Goal: Information Seeking & Learning: Learn about a topic

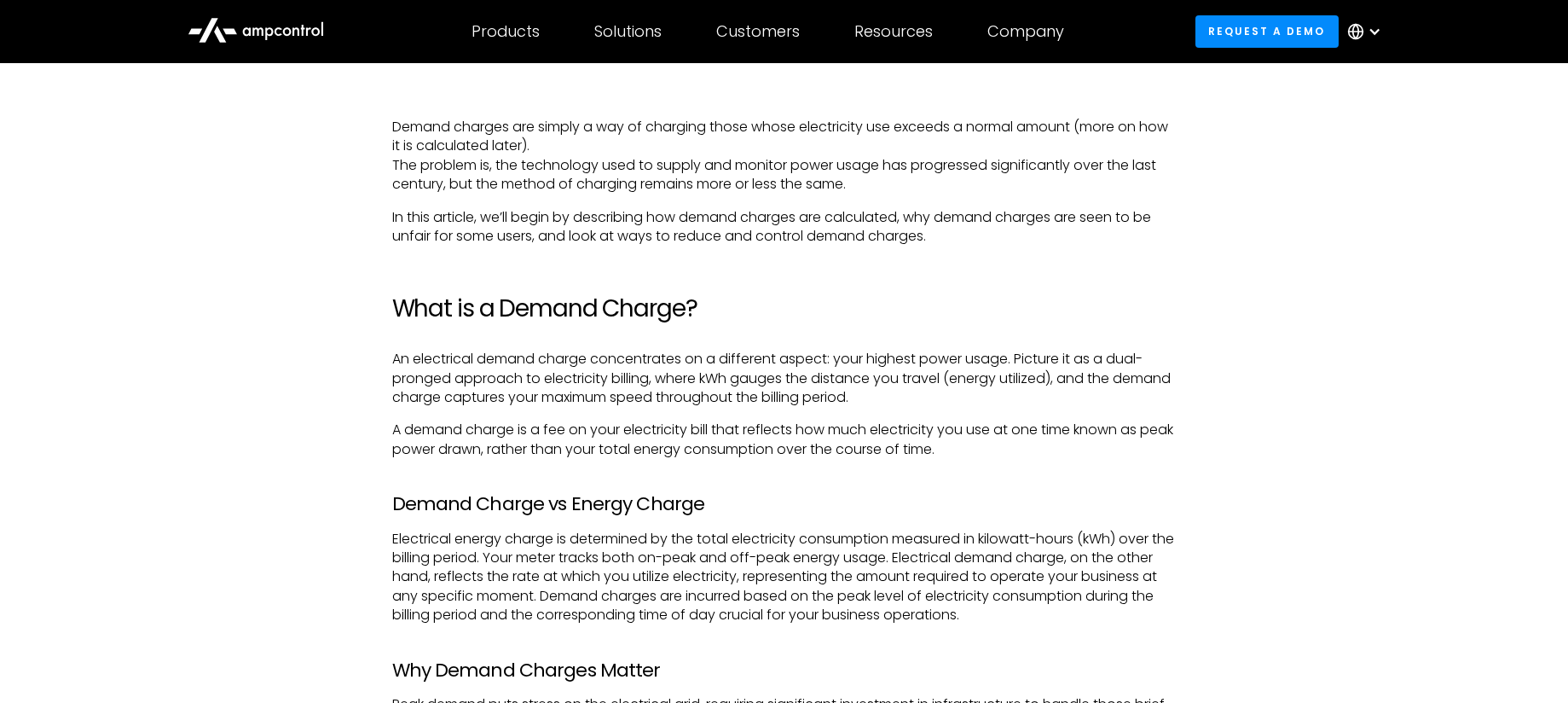
scroll to position [1216, 0]
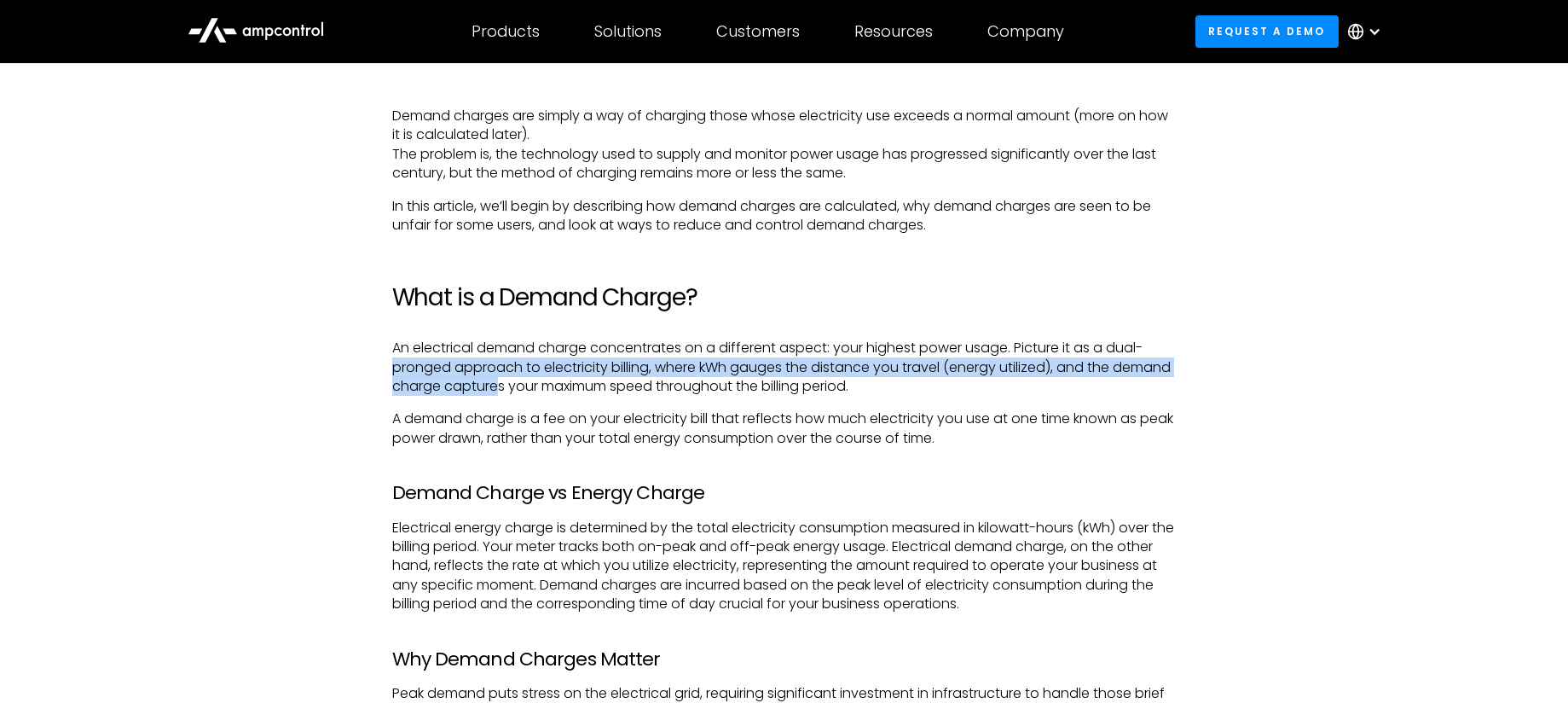
drag, startPoint x: 396, startPoint y: 369, endPoint x: 559, endPoint y: 380, distance: 163.4
click at [559, 380] on p "An electrical demand charge concentrates on a different aspect: your highest po…" at bounding box center [784, 367] width 784 height 57
click at [601, 373] on p "An electrical demand charge concentrates on a different aspect: your highest po…" at bounding box center [784, 367] width 784 height 57
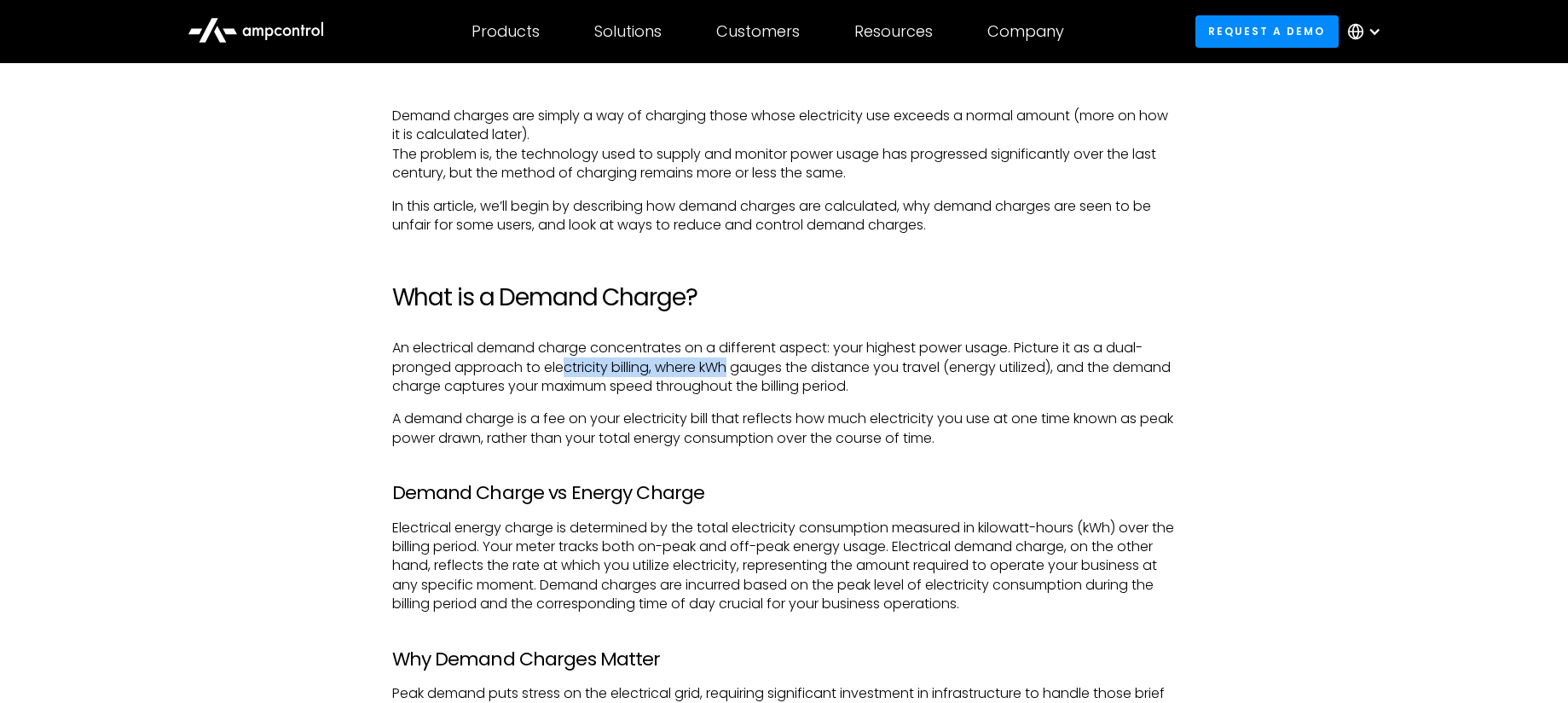
drag, startPoint x: 642, startPoint y: 374, endPoint x: 730, endPoint y: 376, distance: 88.0
click at [730, 376] on p "An electrical demand charge concentrates on a different aspect: your highest po…" at bounding box center [784, 367] width 784 height 57
click at [758, 377] on p "An electrical demand charge concentrates on a different aspect: your highest po…" at bounding box center [784, 367] width 784 height 57
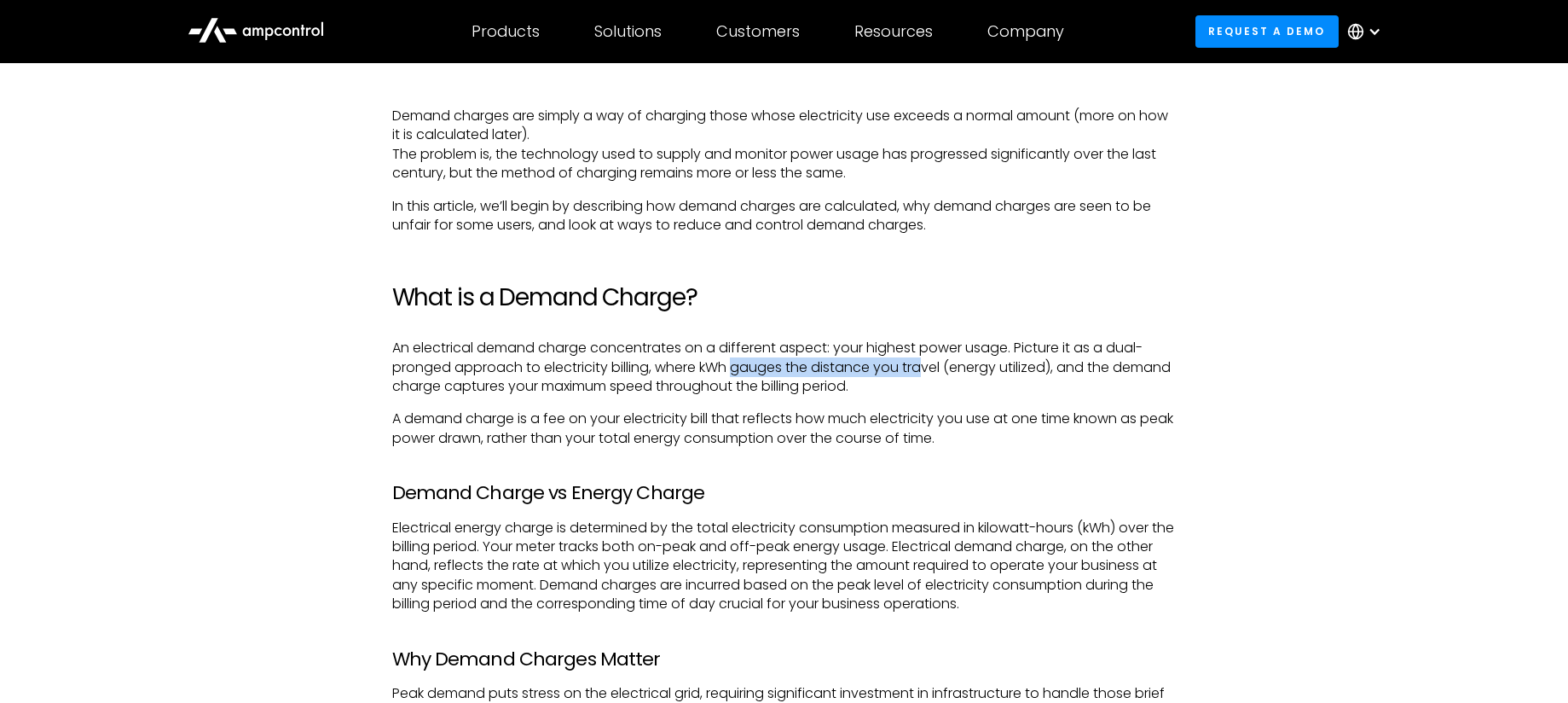
drag, startPoint x: 758, startPoint y: 366, endPoint x: 924, endPoint y: 360, distance: 166.1
click at [924, 360] on p "An electrical demand charge concentrates on a different aspect: your highest po…" at bounding box center [784, 367] width 784 height 57
click at [900, 354] on p "An electrical demand charge concentrates on a different aspect: your highest po…" at bounding box center [784, 367] width 784 height 57
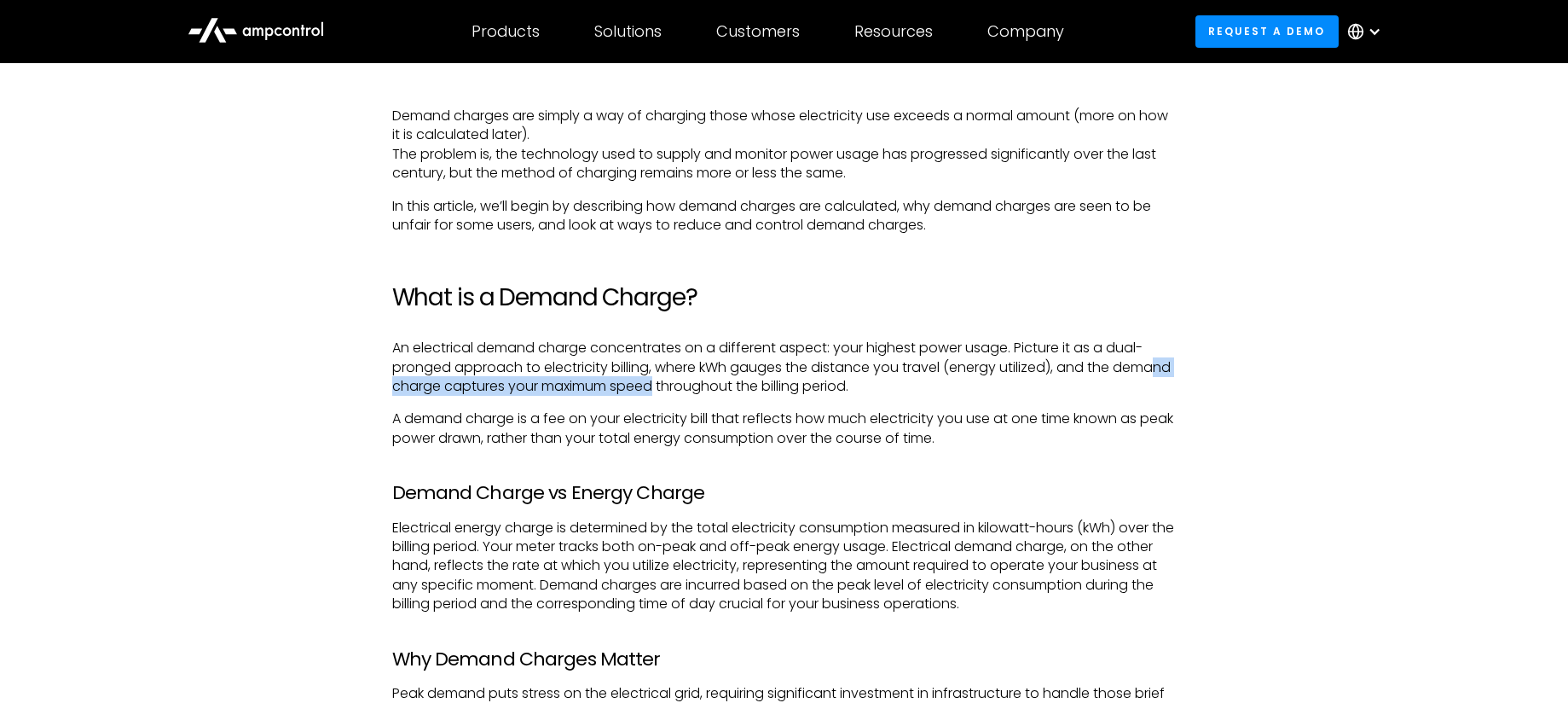
drag, startPoint x: 445, startPoint y: 389, endPoint x: 716, endPoint y: 395, distance: 271.1
click at [716, 395] on p "An electrical demand charge concentrates on a different aspect: your highest po…" at bounding box center [784, 367] width 784 height 57
click at [730, 390] on p "An electrical demand charge concentrates on a different aspect: your highest po…" at bounding box center [784, 367] width 784 height 57
drag, startPoint x: 574, startPoint y: 381, endPoint x: 896, endPoint y: 403, distance: 322.8
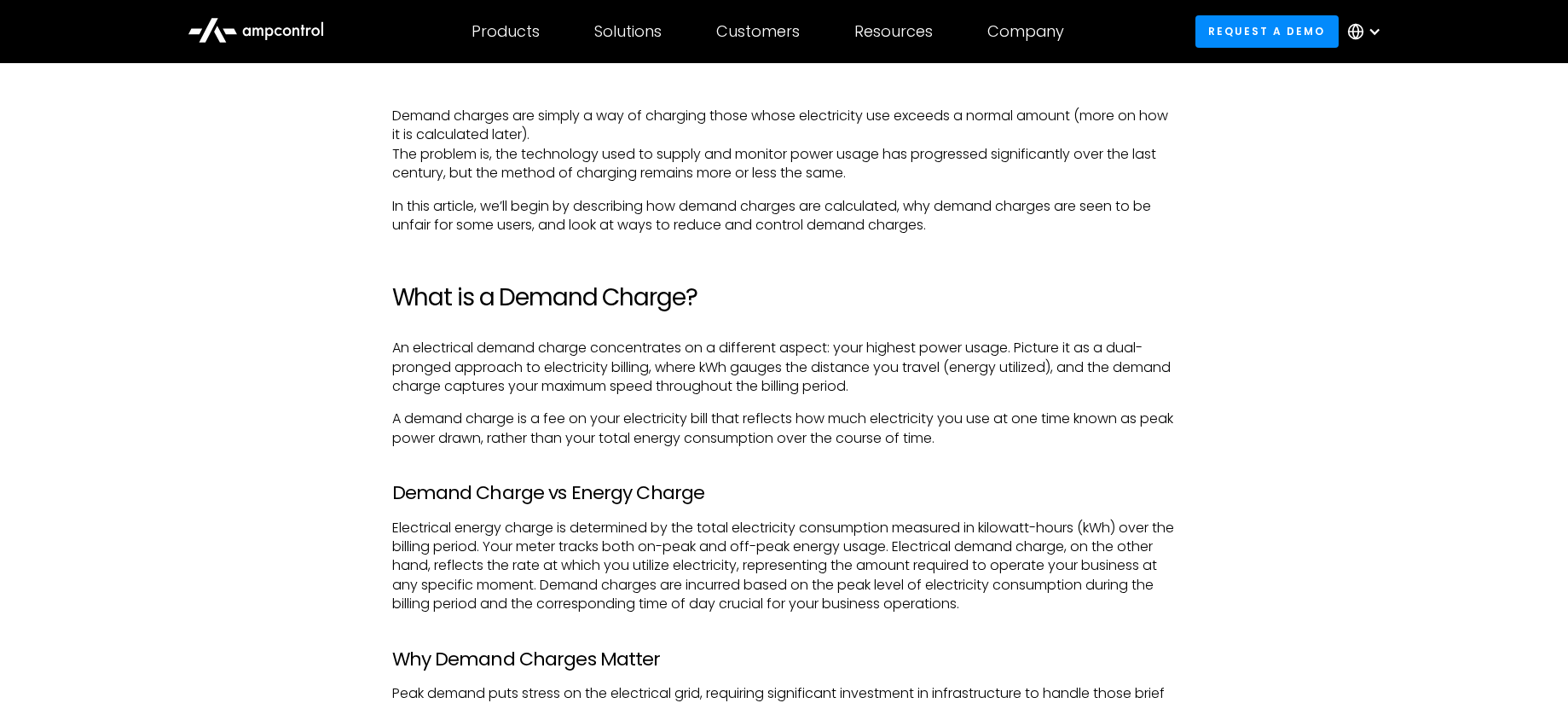
click at [895, 392] on p "An electrical demand charge concentrates on a different aspect: your highest po…" at bounding box center [784, 367] width 784 height 57
drag, startPoint x: 722, startPoint y: 369, endPoint x: 929, endPoint y: 376, distance: 207.1
click at [929, 376] on p "An electrical demand charge concentrates on a different aspect: your highest po…" at bounding box center [784, 367] width 784 height 57
click at [1018, 376] on p "An electrical demand charge concentrates on a different aspect: your highest po…" at bounding box center [784, 367] width 784 height 57
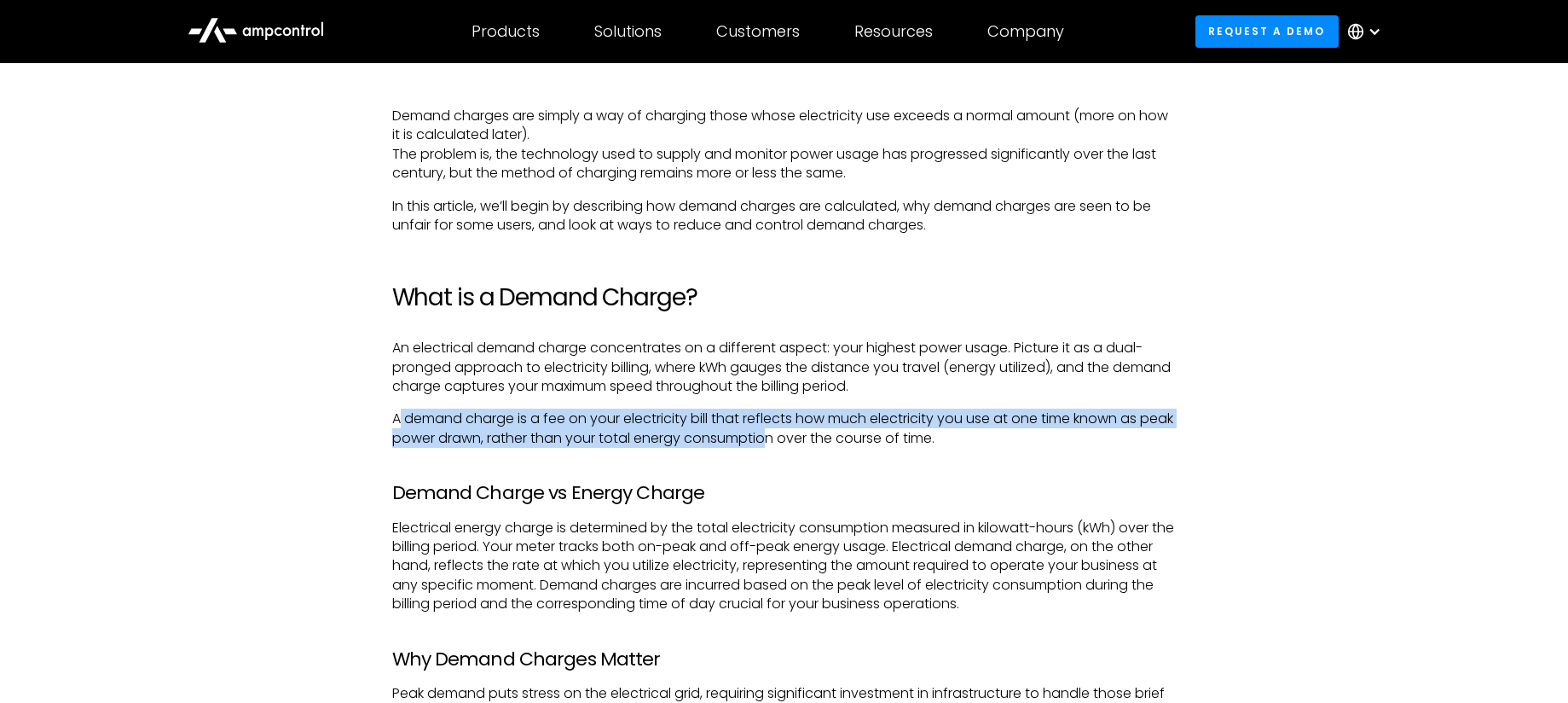
drag, startPoint x: 400, startPoint y: 416, endPoint x: 805, endPoint y: 437, distance: 405.5
click at [805, 437] on p "A demand charge is a fee on your electricity bill that reflects how much electr…" at bounding box center [784, 428] width 784 height 39
click at [793, 414] on p "A demand charge is a fee on your electricity bill that reflects how much electr…" at bounding box center [784, 428] width 784 height 39
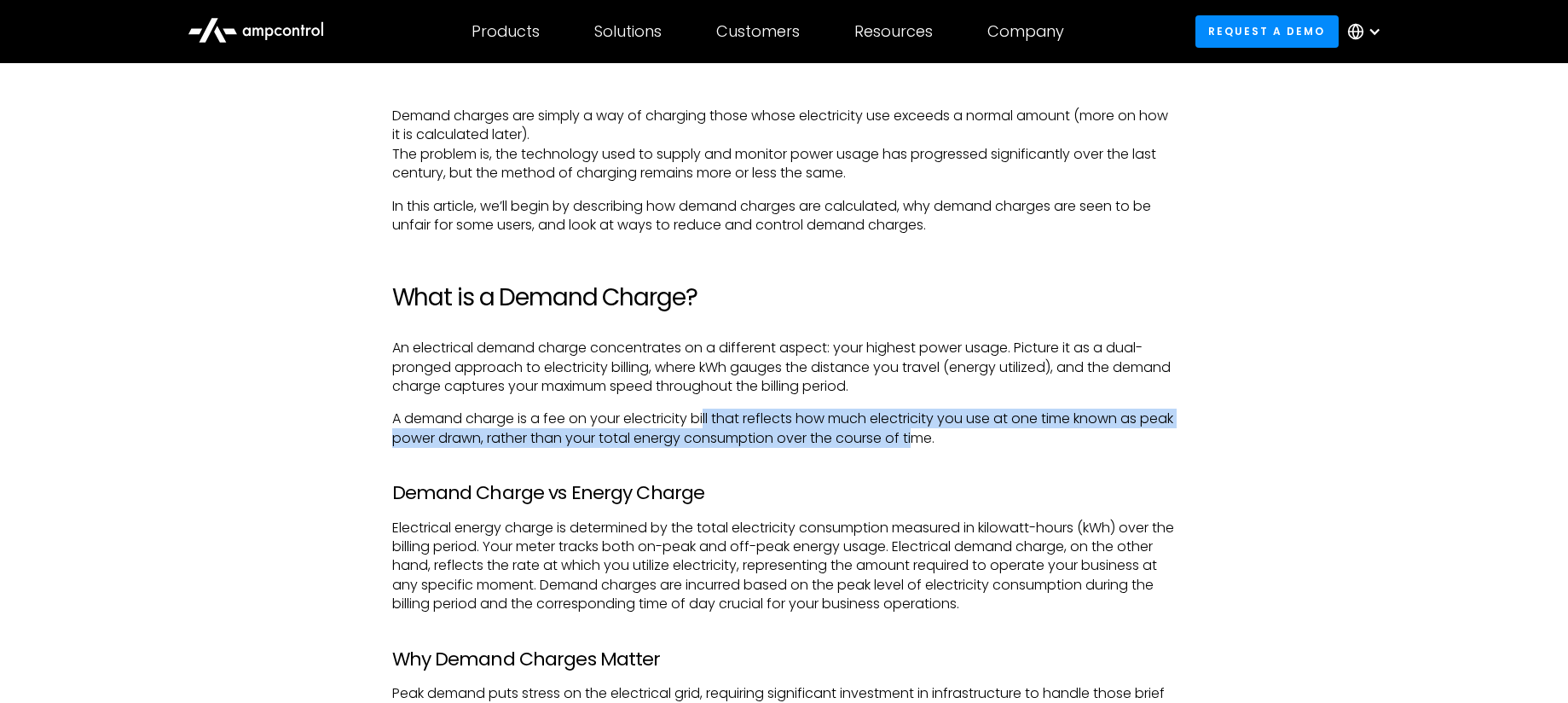
drag, startPoint x: 706, startPoint y: 418, endPoint x: 953, endPoint y: 445, distance: 248.5
click at [953, 445] on p "A demand charge is a fee on your electricity bill that reflects how much electr…" at bounding box center [784, 428] width 784 height 39
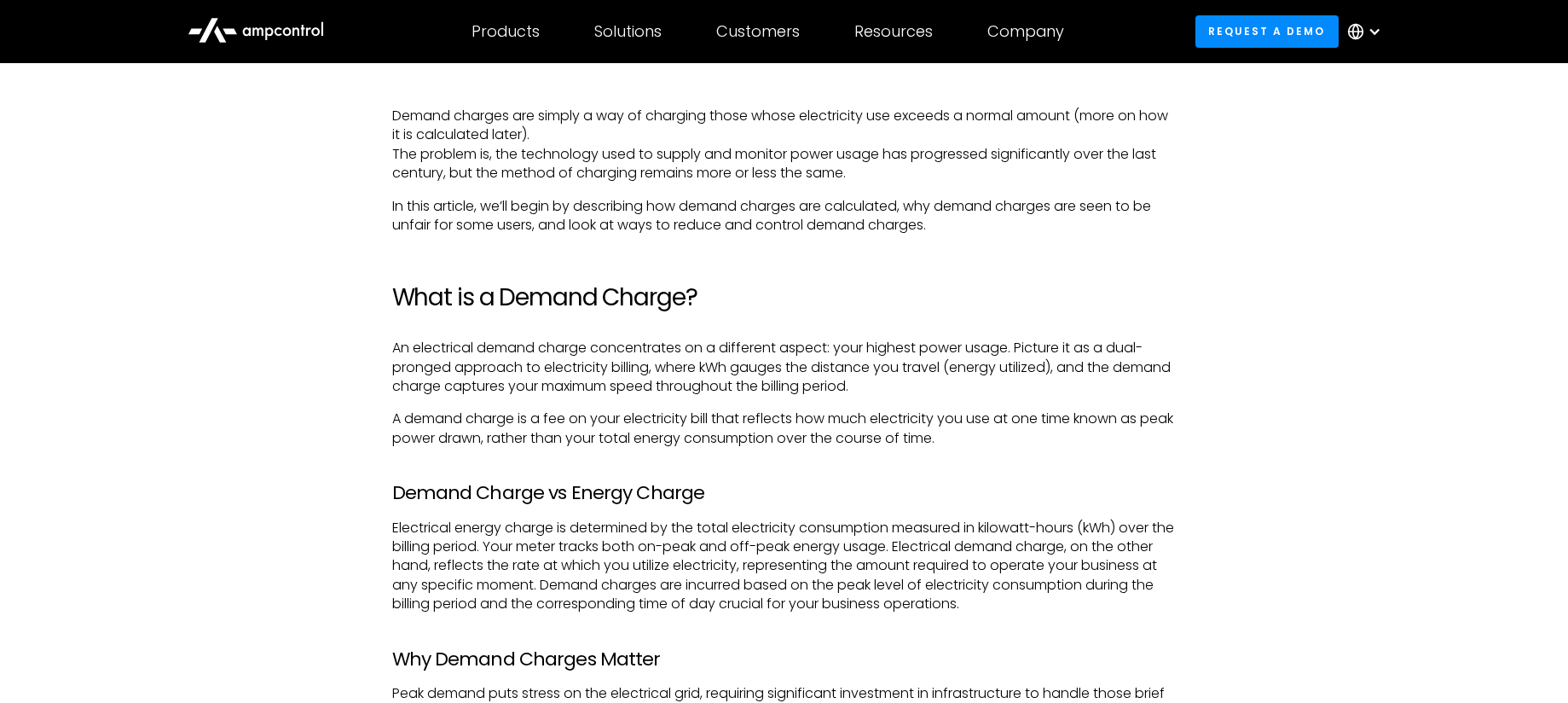
drag, startPoint x: 967, startPoint y: 437, endPoint x: 503, endPoint y: 455, distance: 464.3
click at [960, 436] on p "A demand charge is a fee on your electricity bill that reflects how much electr…" at bounding box center [784, 428] width 784 height 39
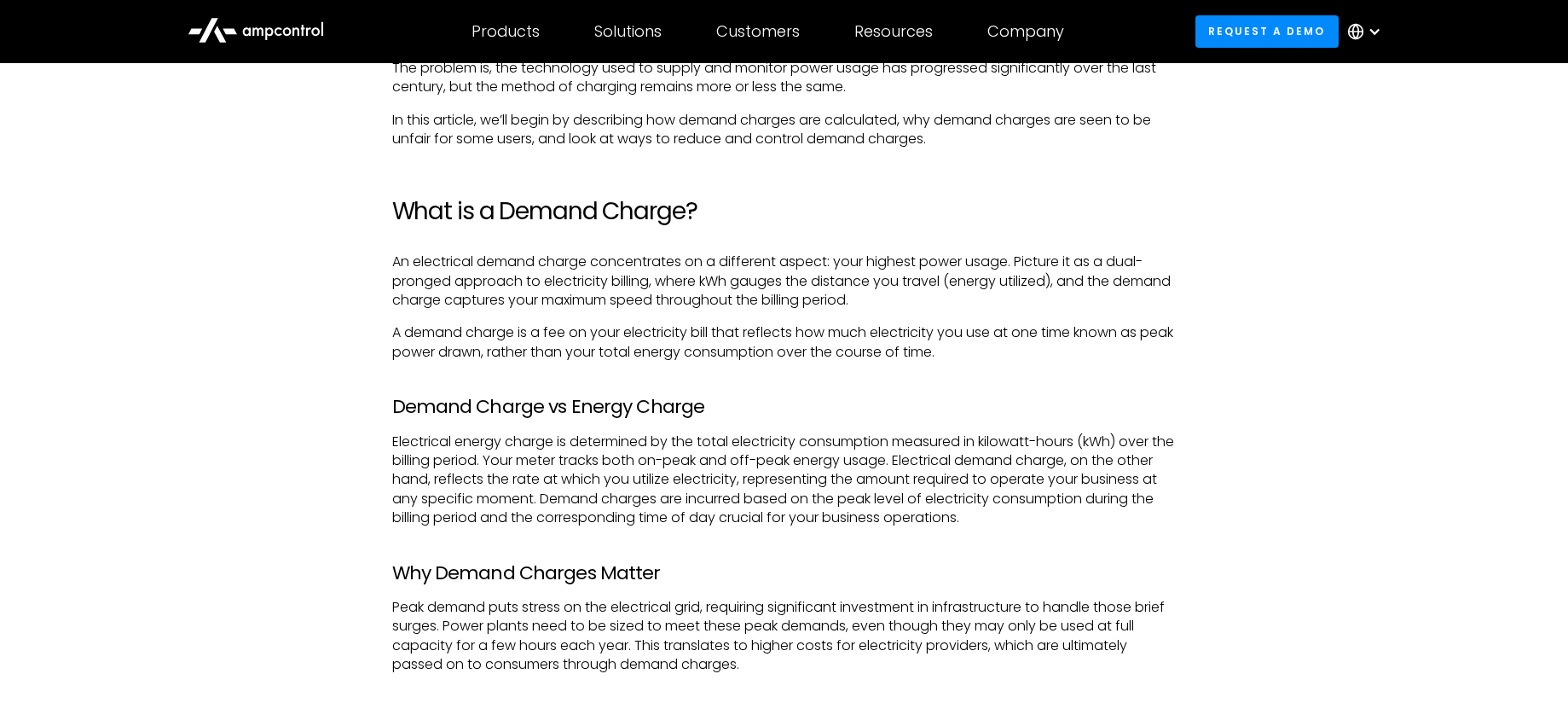
scroll to position [1350, 0]
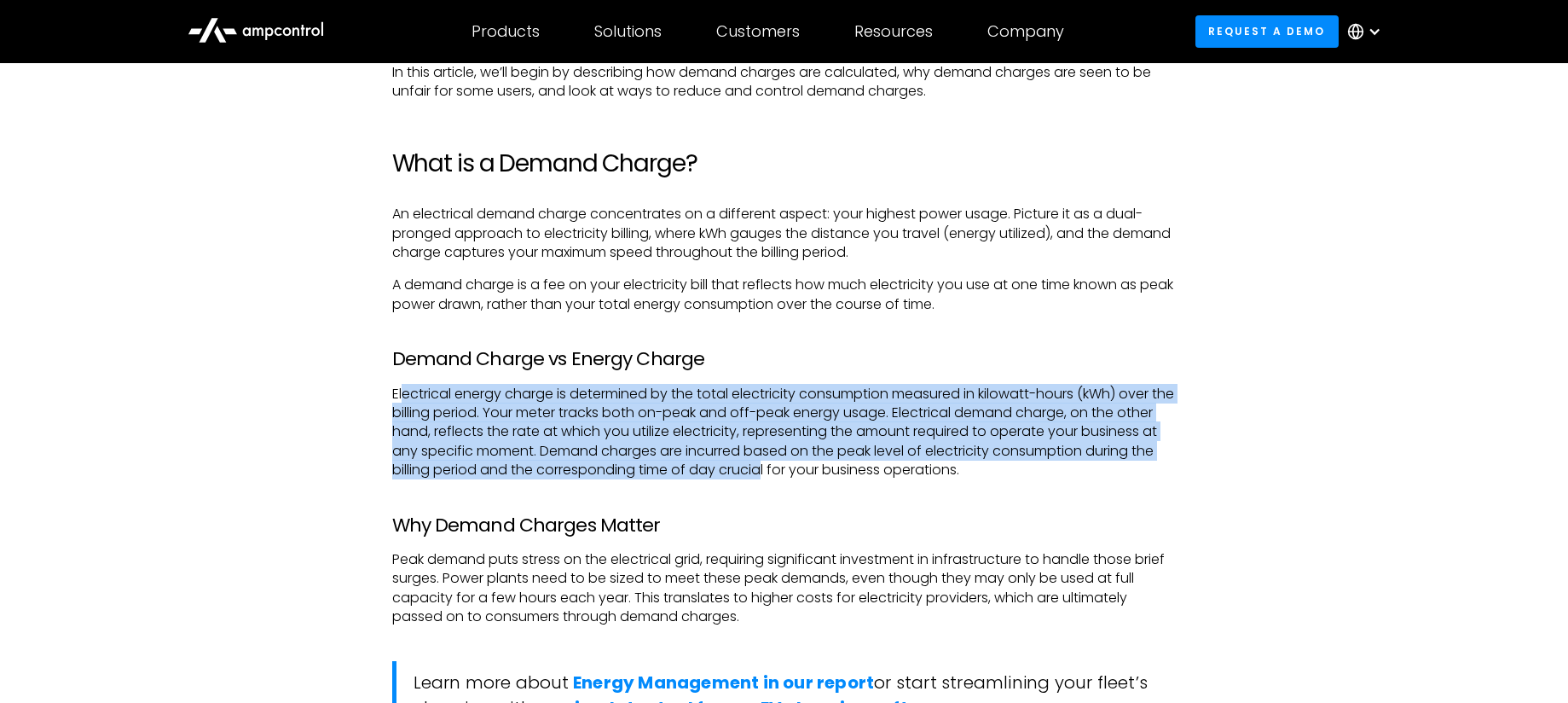
drag, startPoint x: 401, startPoint y: 391, endPoint x: 839, endPoint y: 472, distance: 445.4
click at [839, 472] on p "Electrical energy charge is determined by the total electricity consumption mea…" at bounding box center [784, 432] width 784 height 95
click at [813, 438] on p "Electrical energy charge is determined by the total electricity consumption mea…" at bounding box center [784, 432] width 784 height 95
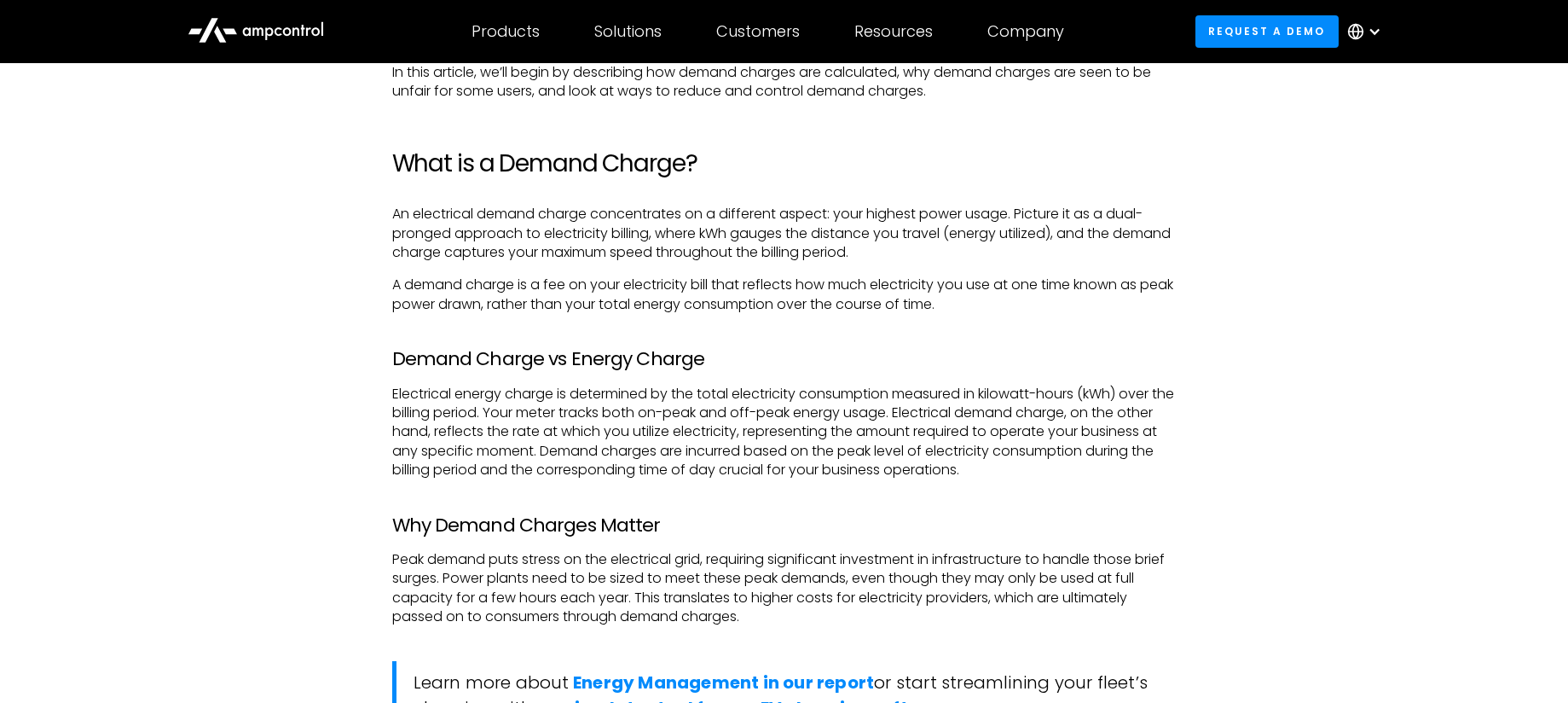
drag, startPoint x: 674, startPoint y: 395, endPoint x: 982, endPoint y: 437, distance: 310.9
click at [1072, 462] on p "Electrical energy charge is determined by the total electricity consumption mea…" at bounding box center [784, 432] width 784 height 95
drag, startPoint x: 974, startPoint y: 435, endPoint x: 765, endPoint y: 442, distance: 209.1
click at [974, 436] on p "Electrical energy charge is determined by the total electricity consumption mea…" at bounding box center [784, 432] width 784 height 95
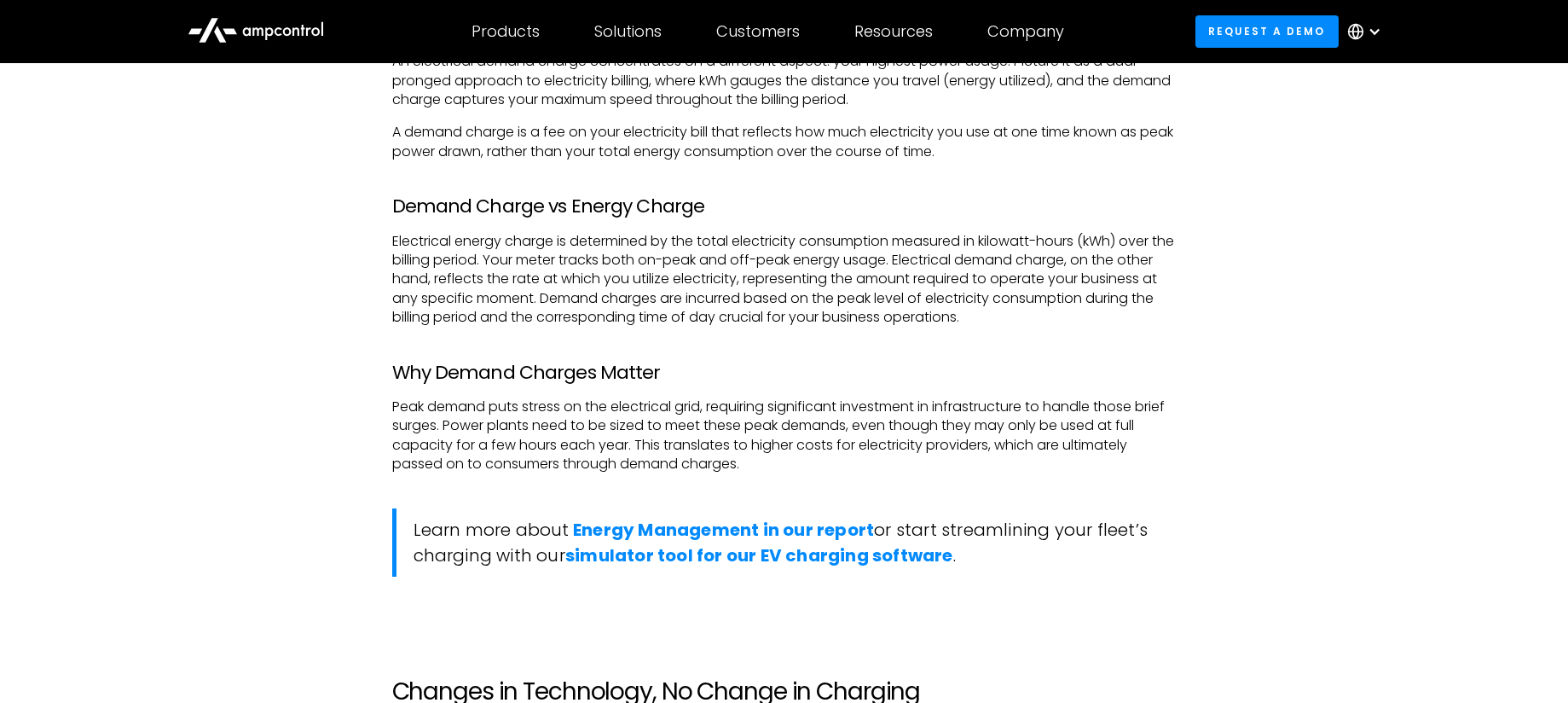
scroll to position [1518, 0]
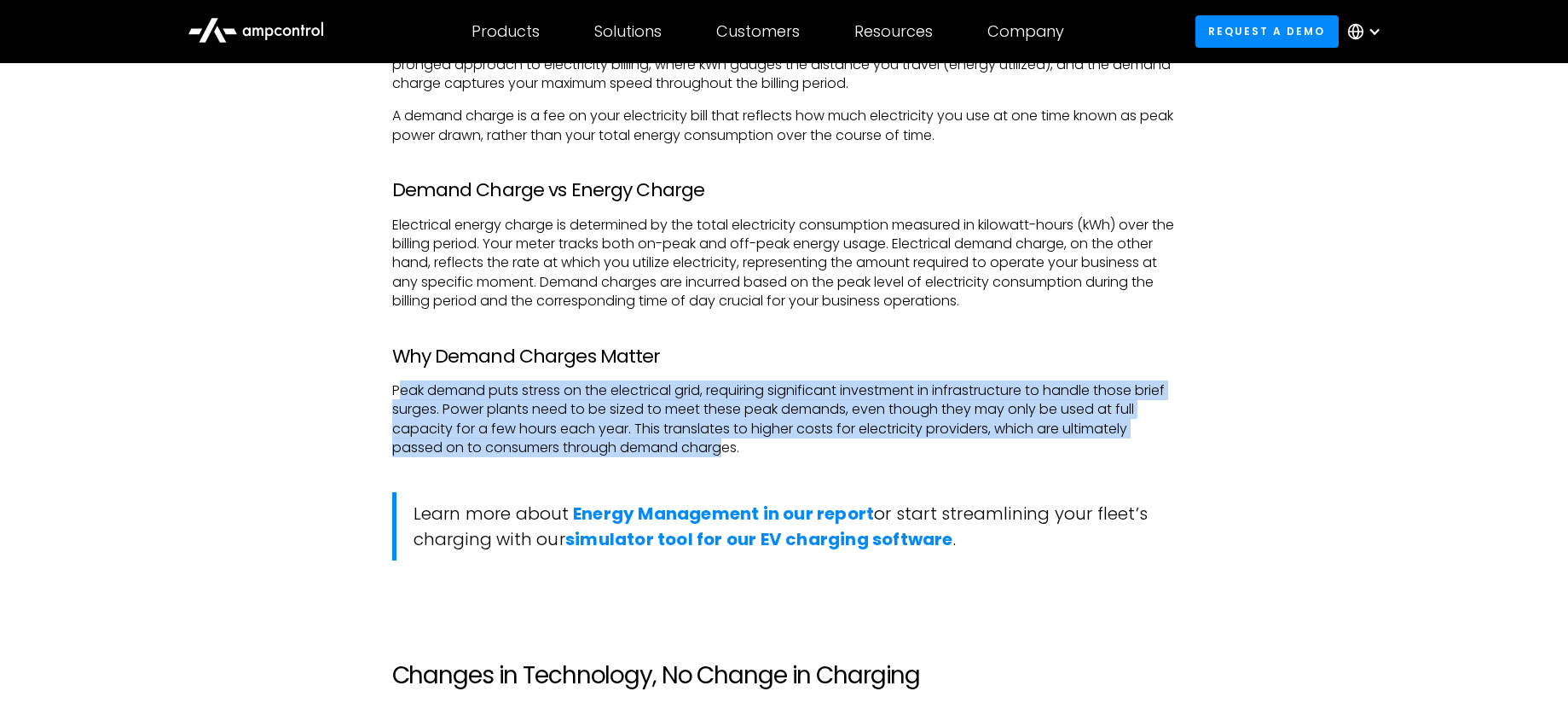
drag, startPoint x: 398, startPoint y: 392, endPoint x: 727, endPoint y: 448, distance: 333.7
click at [727, 448] on p "Peak demand puts stress on the electrical grid, requiring significant investmen…" at bounding box center [784, 419] width 784 height 77
drag, startPoint x: 703, startPoint y: 414, endPoint x: 700, endPoint y: 393, distance: 21.2
click at [704, 414] on p "Peak demand puts stress on the electrical grid, requiring significant investmen…" at bounding box center [784, 419] width 784 height 77
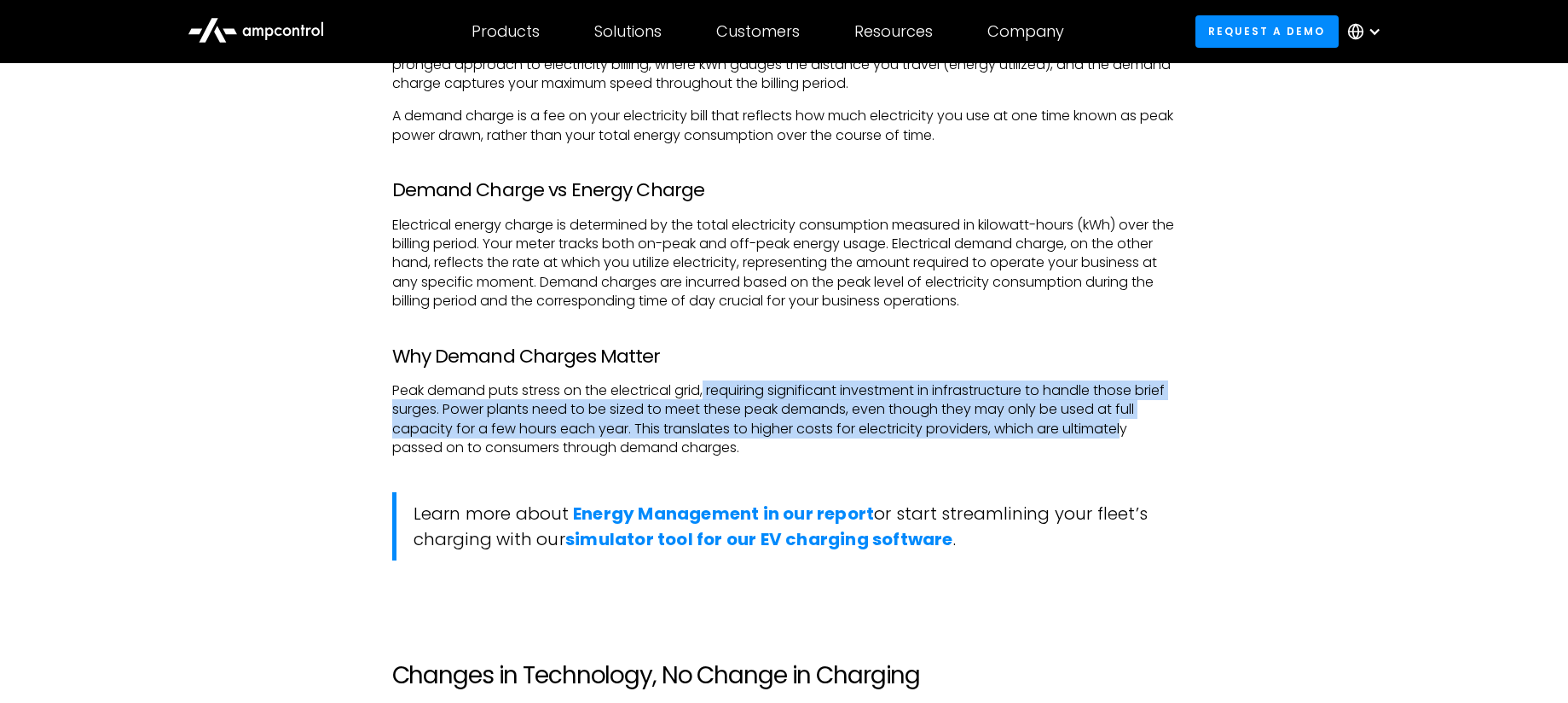
drag, startPoint x: 708, startPoint y: 385, endPoint x: 1124, endPoint y: 425, distance: 417.9
click at [1124, 425] on p "Peak demand puts stress on the electrical grid, requiring significant investmen…" at bounding box center [784, 419] width 784 height 77
click at [941, 395] on p "Peak demand puts stress on the electrical grid, requiring significant investmen…" at bounding box center [784, 419] width 784 height 77
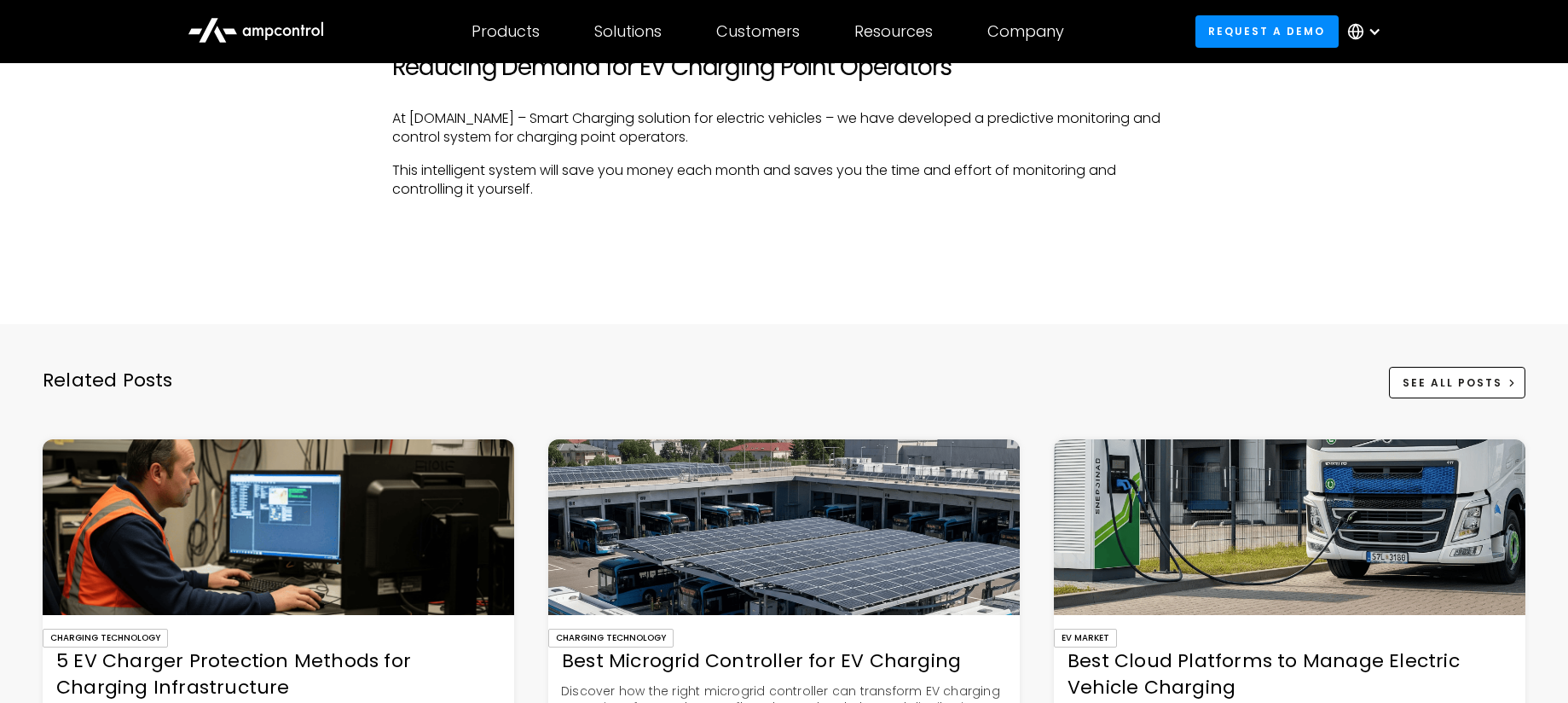
scroll to position [4667, 0]
